Goal: Communication & Community: Answer question/provide support

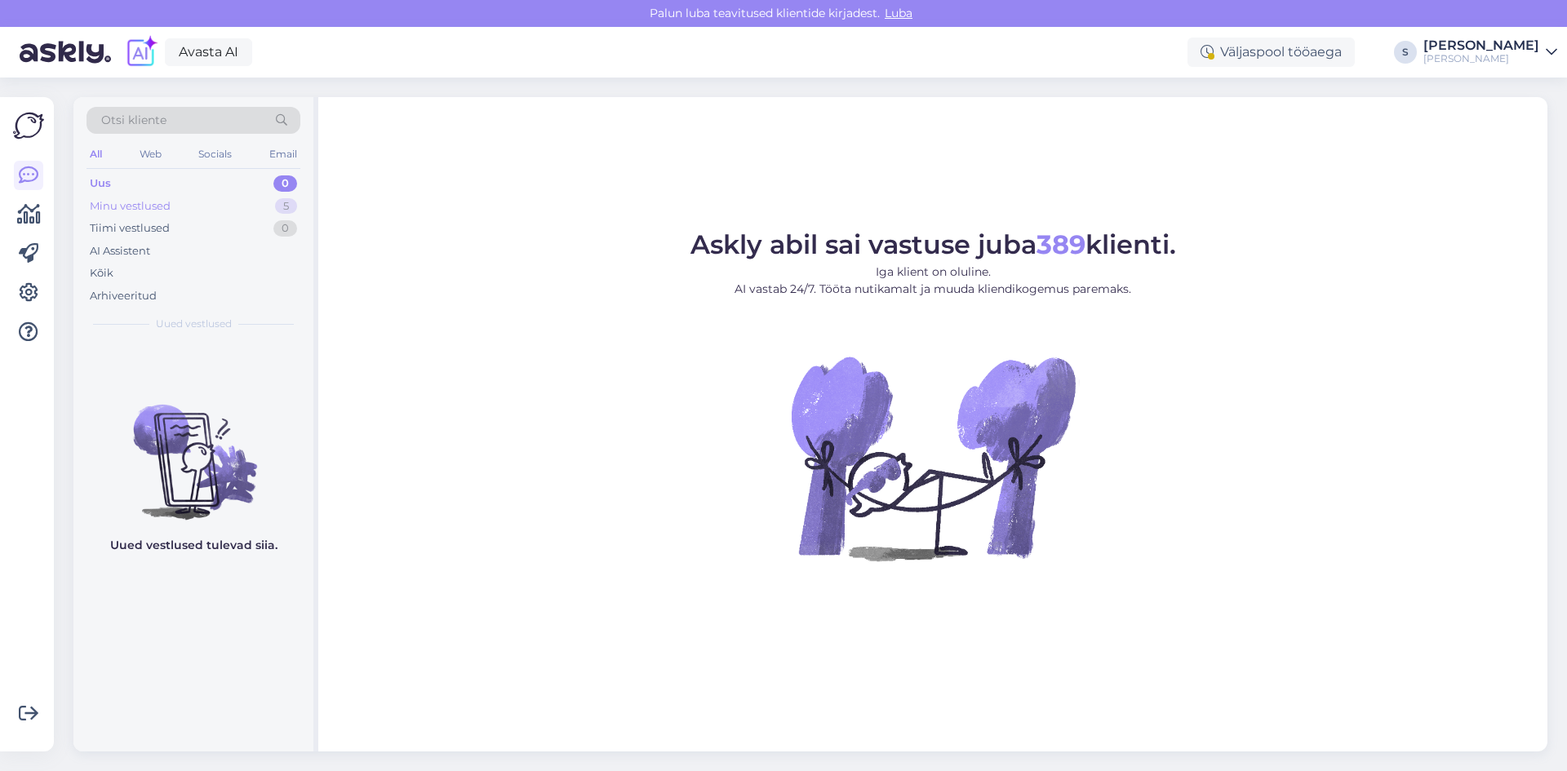
click at [117, 203] on div "Minu vestlused" at bounding box center [130, 206] width 81 height 16
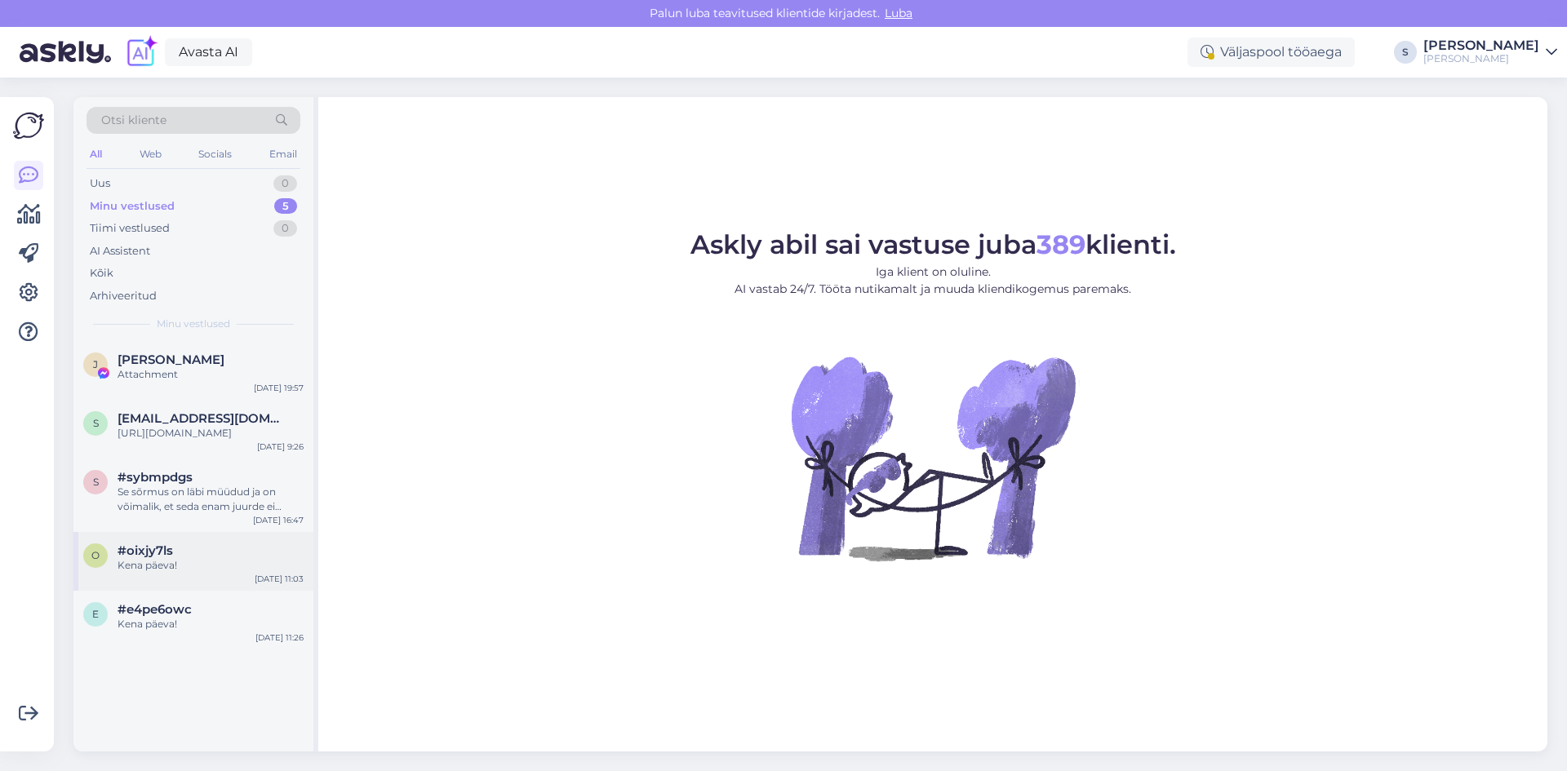
click at [157, 558] on span "#oixjy7ls" at bounding box center [145, 550] width 55 height 15
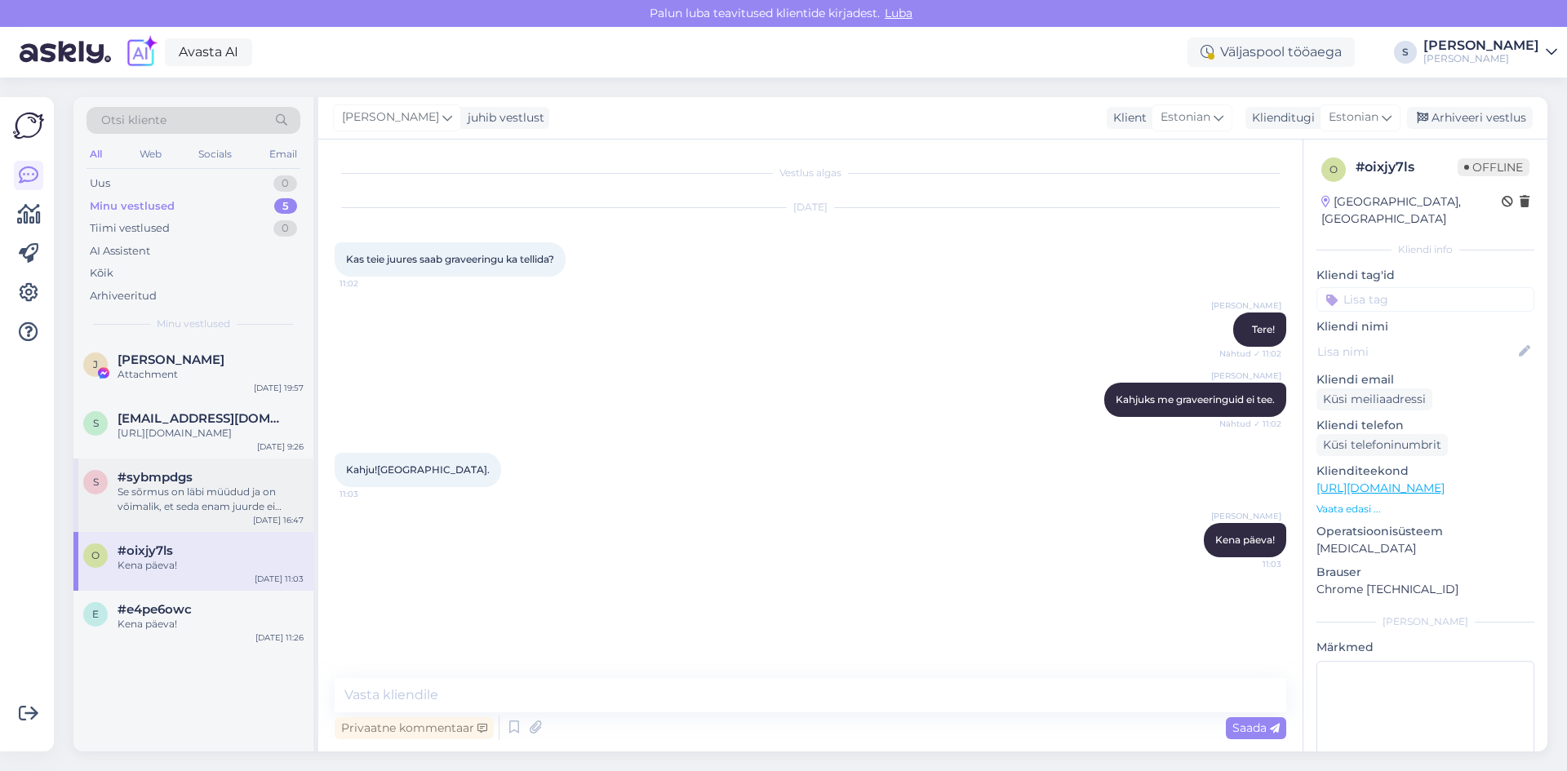
click at [149, 504] on div "Se sõrmus on läbi müüdud ja on võimalik, et seda enam juurde ei tulegi." at bounding box center [211, 499] width 186 height 29
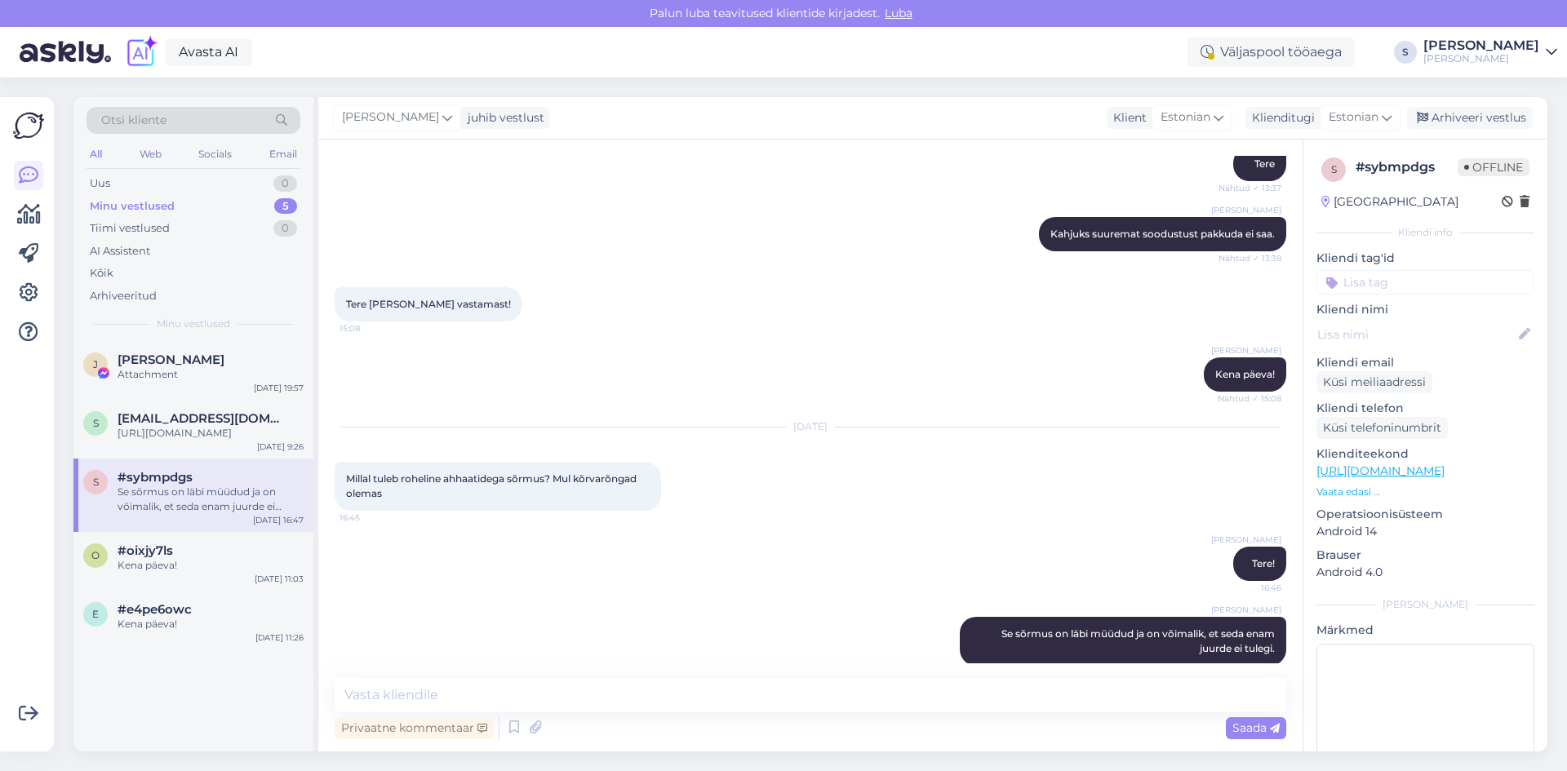
scroll to position [671, 0]
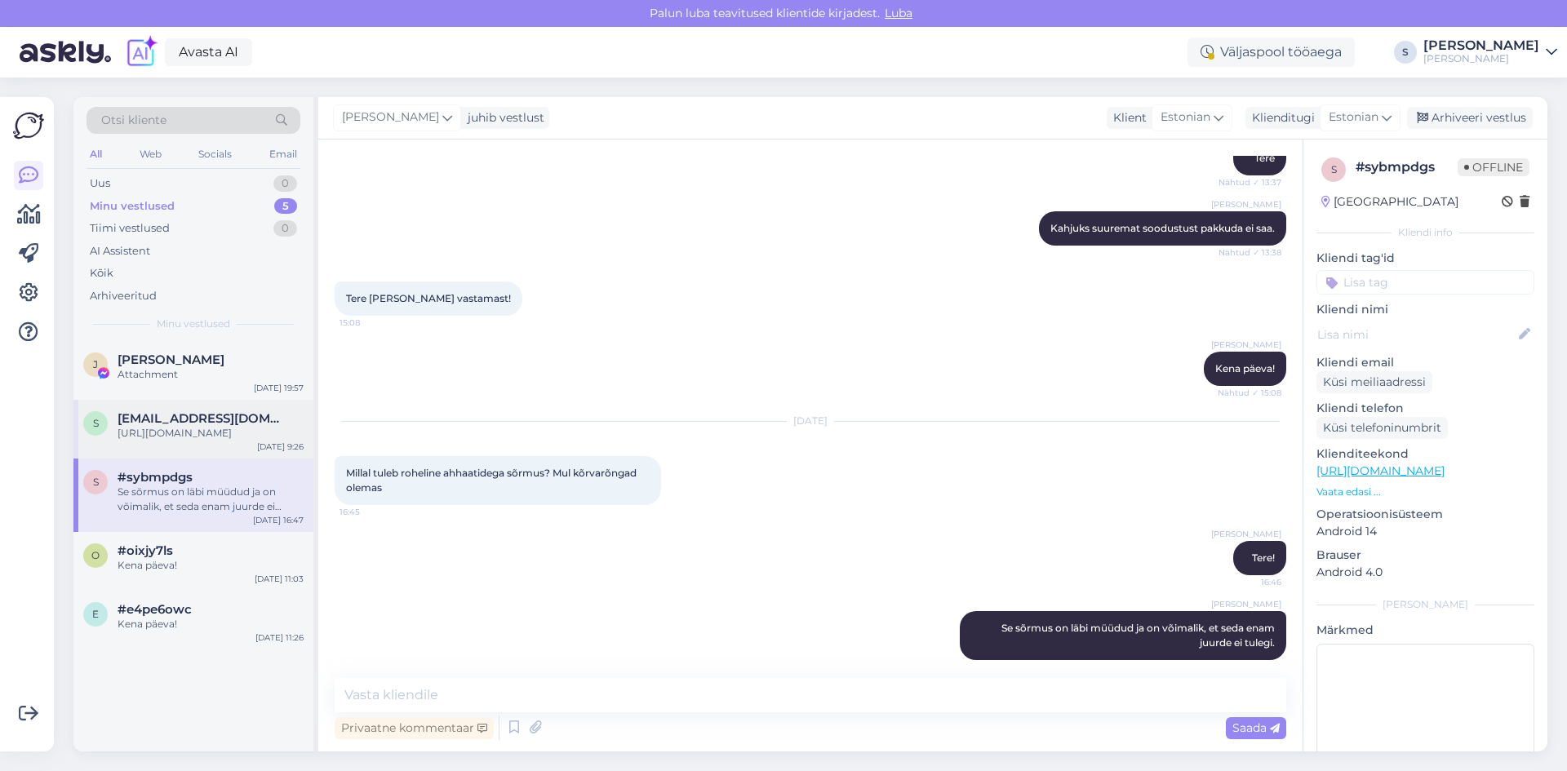
click at [194, 420] on span "sandramariatoomeniit3@gmail.com" at bounding box center [203, 418] width 170 height 15
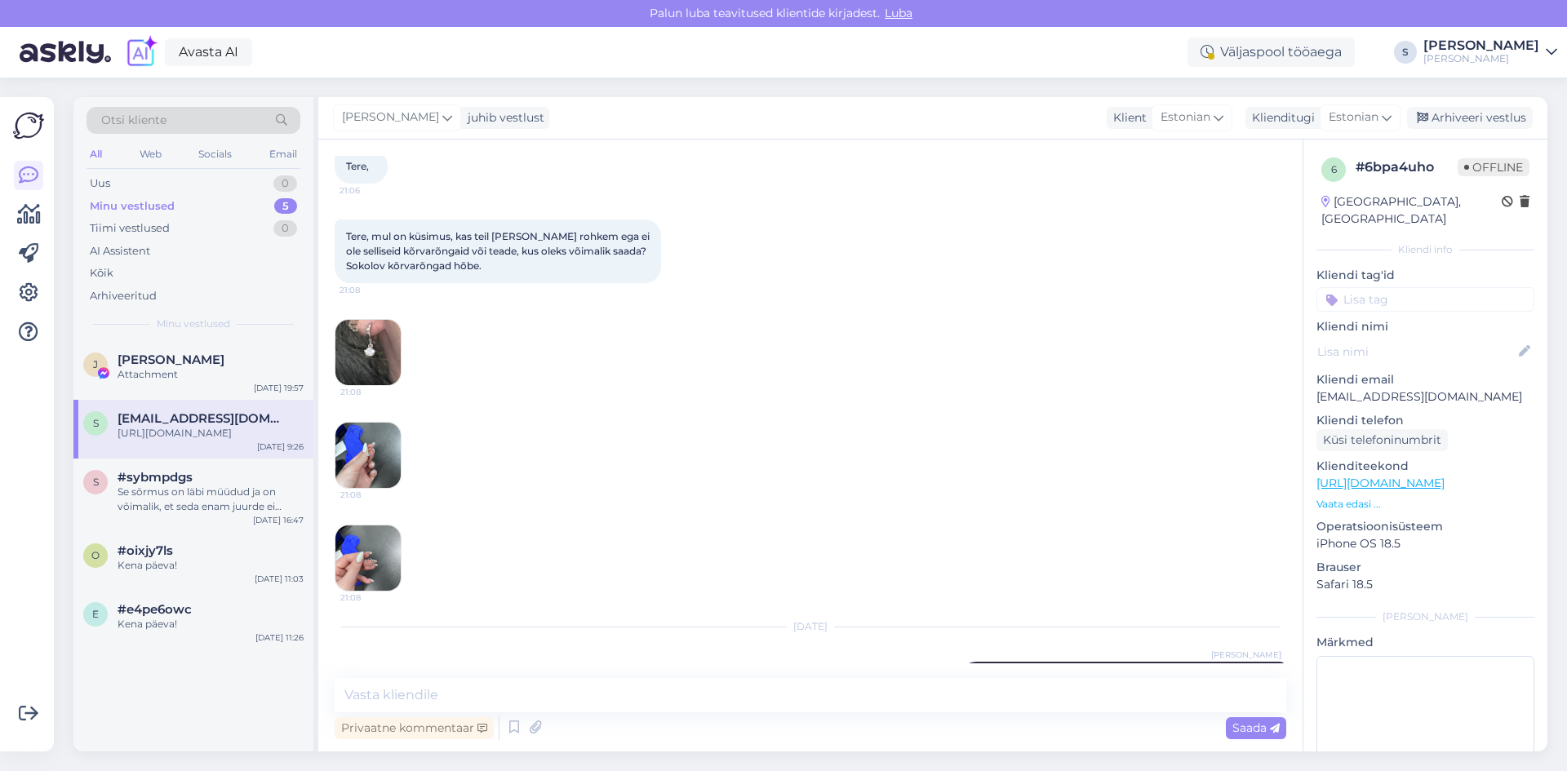
scroll to position [0, 0]
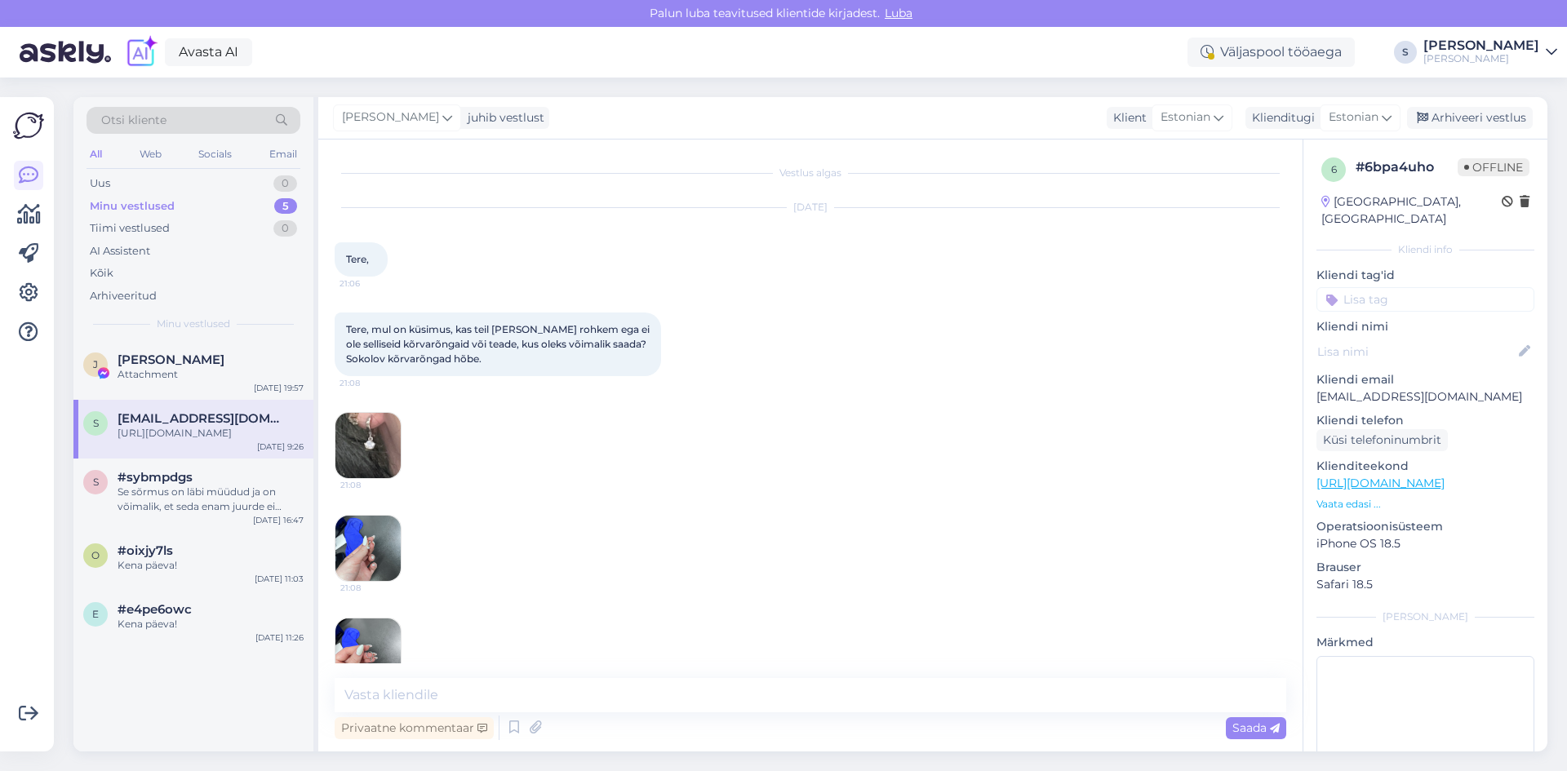
click at [371, 433] on img at bounding box center [367, 445] width 65 height 65
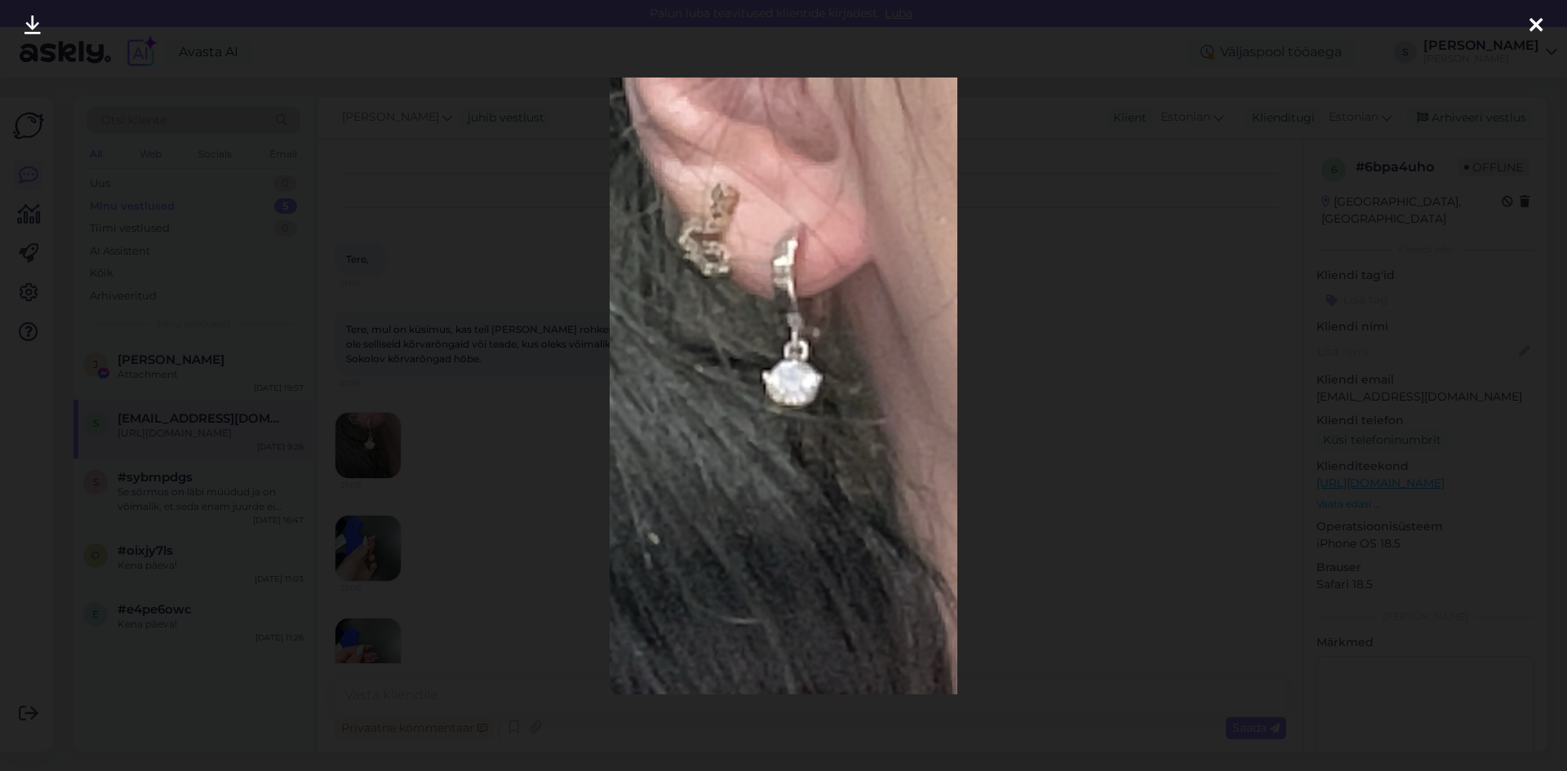
click at [1531, 22] on icon at bounding box center [1535, 26] width 13 height 21
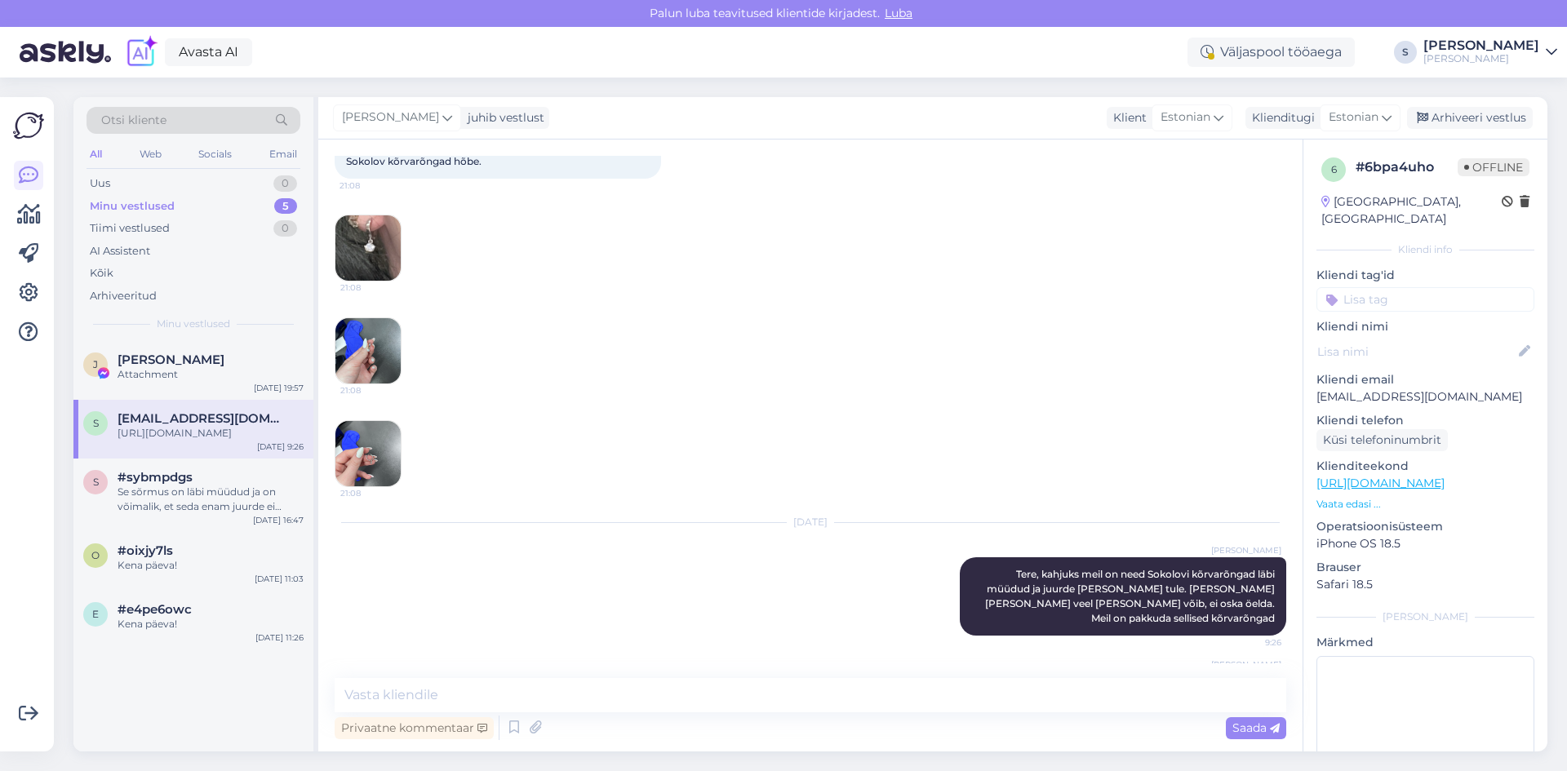
scroll to position [243, 0]
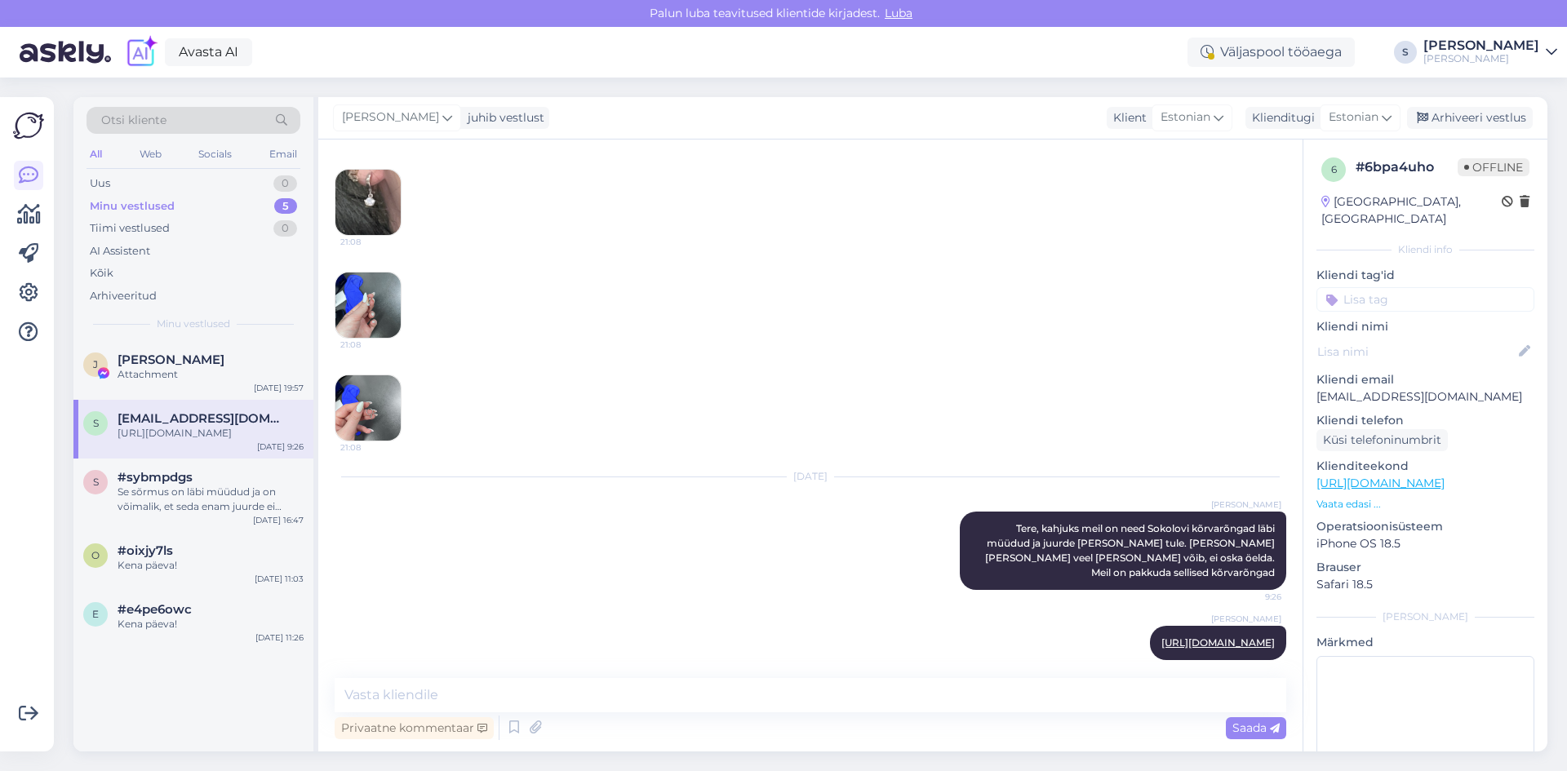
click at [371, 293] on img at bounding box center [367, 305] width 65 height 65
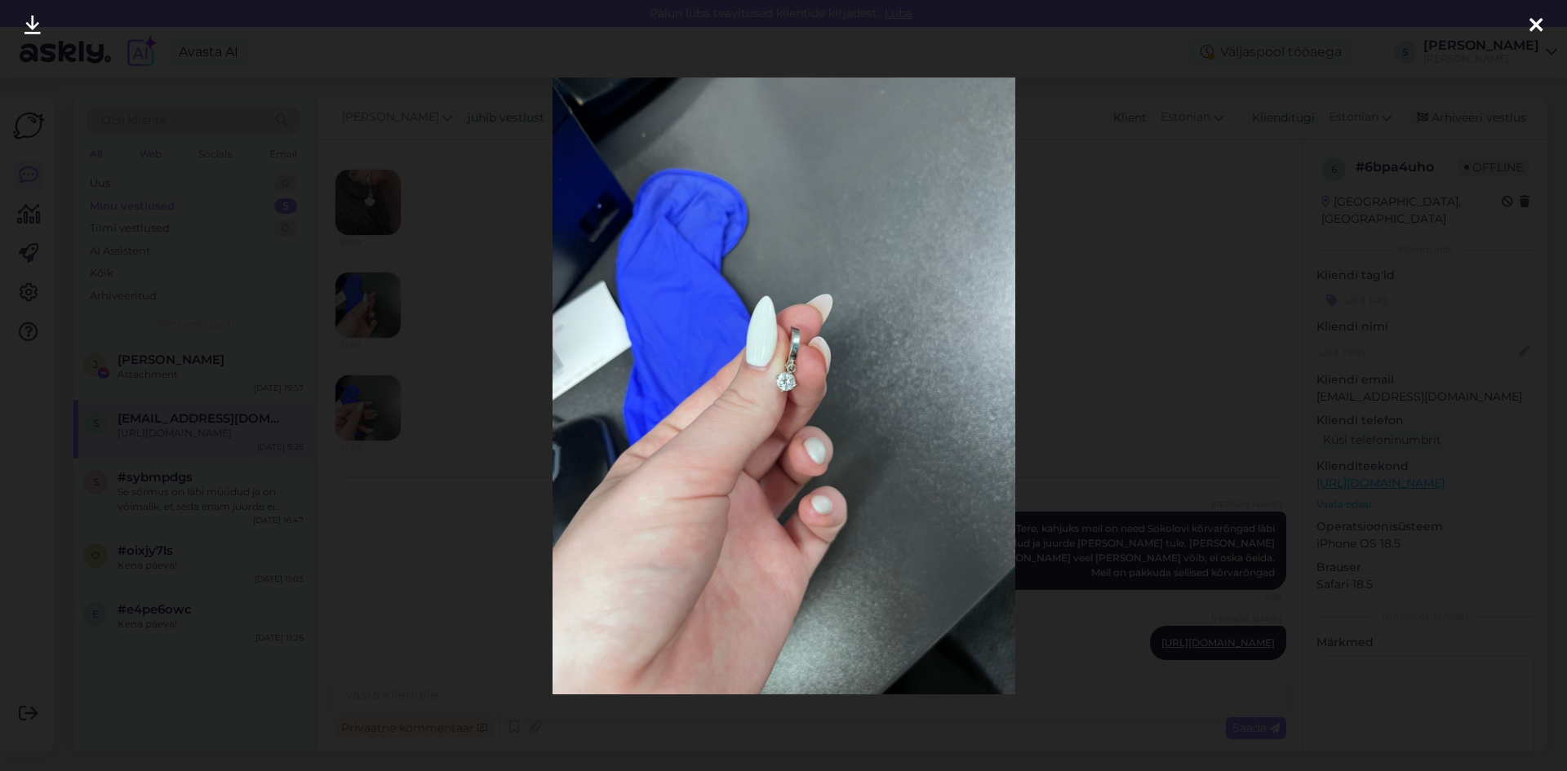
click at [1542, 20] on div at bounding box center [1536, 25] width 33 height 51
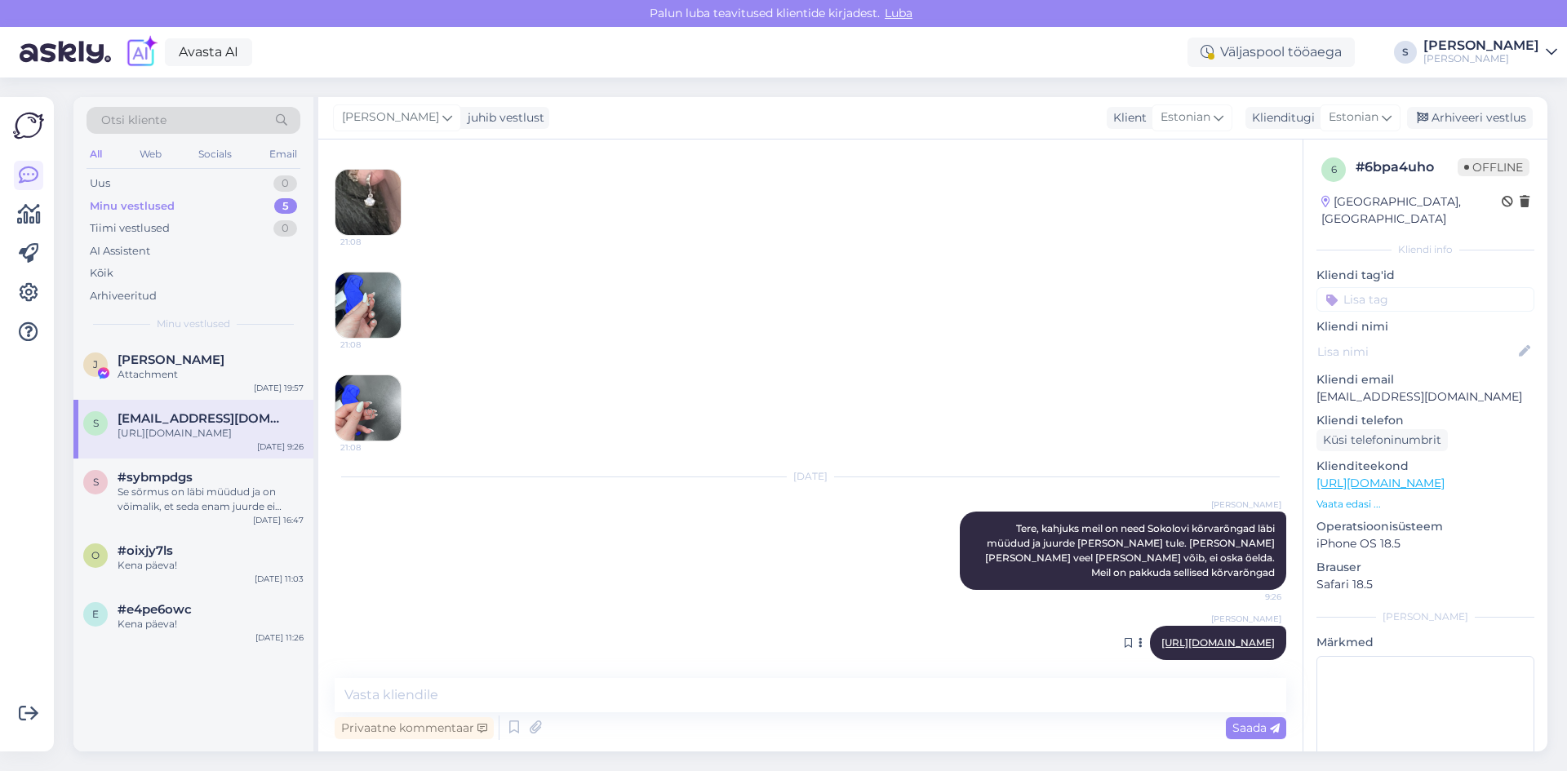
click at [1161, 637] on link "https://kamee.ee/toode/e_24483z-korvarongad-hobe/" at bounding box center [1217, 643] width 113 height 12
click at [163, 359] on span "Janno Olen" at bounding box center [171, 360] width 107 height 15
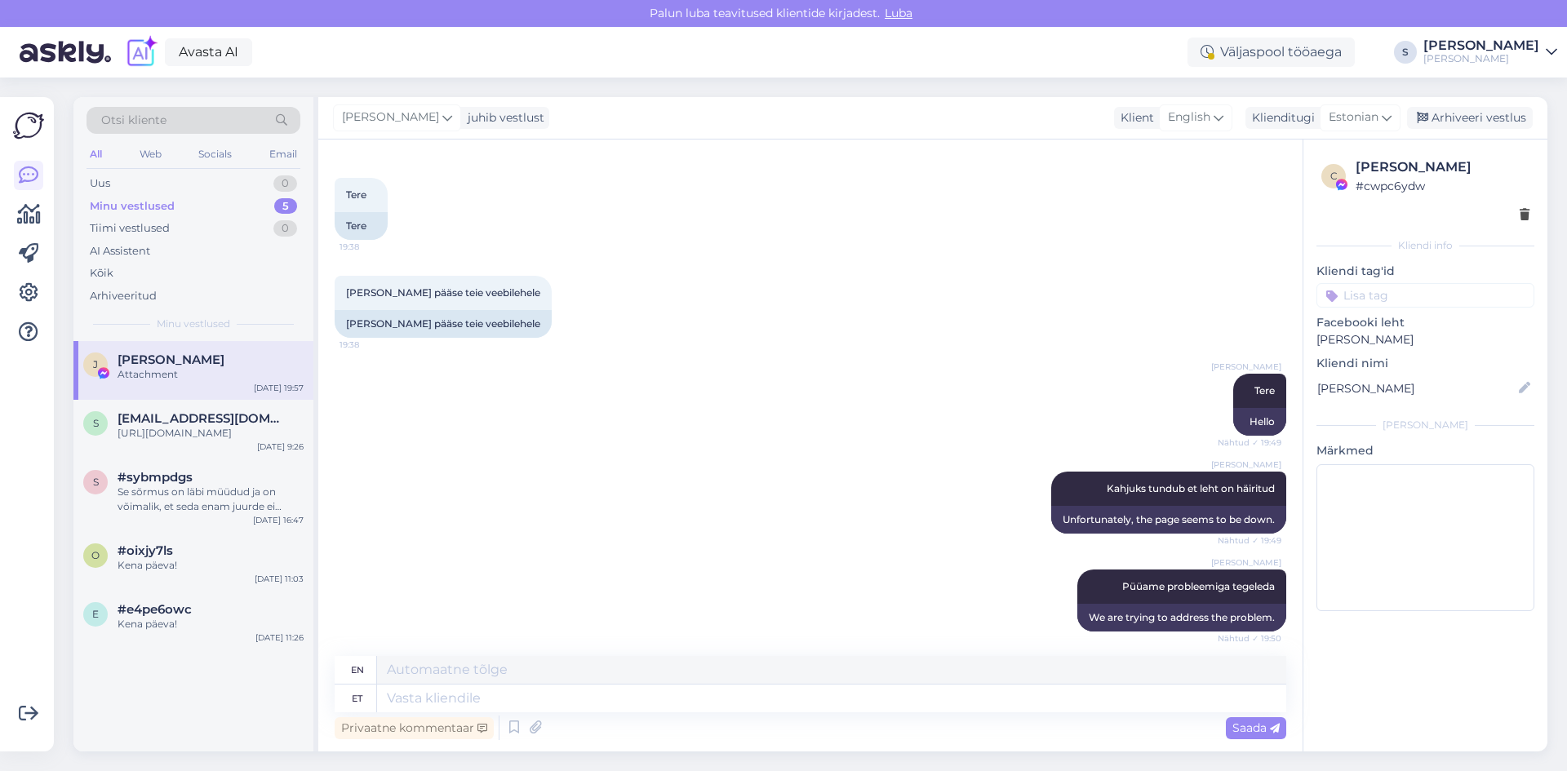
scroll to position [0, 0]
